Goal: Check status

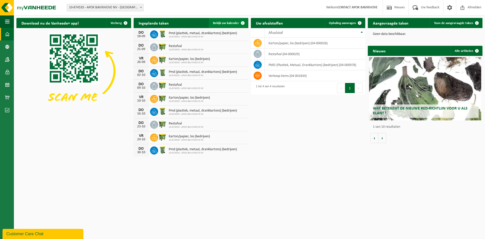
click at [226, 23] on span "Bekijk uw kalender" at bounding box center [226, 22] width 26 height 3
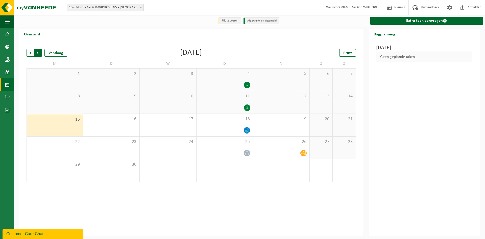
click at [30, 51] on span "Vorige" at bounding box center [31, 53] width 8 height 8
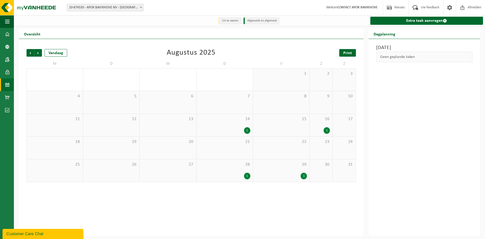
click at [342, 55] on link "Print" at bounding box center [347, 53] width 17 height 8
